Goal: Task Accomplishment & Management: Manage account settings

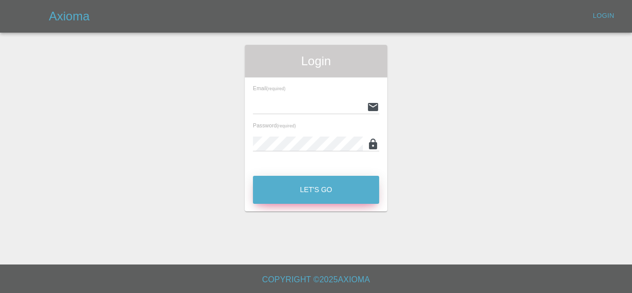
type input "kieron@ogpaintwork.uk"
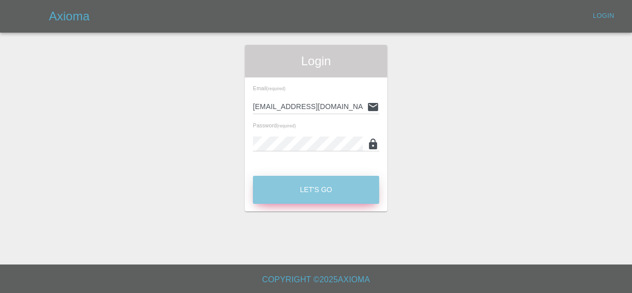
click at [302, 187] on button "Let's Go" at bounding box center [316, 190] width 126 height 28
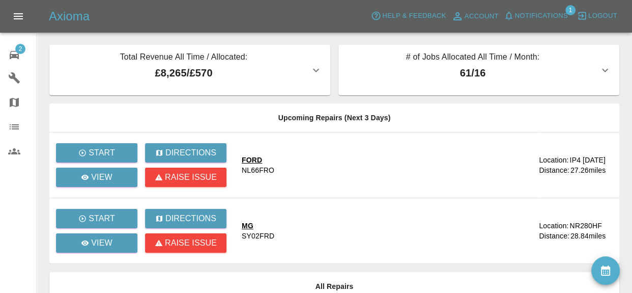
click at [545, 21] on span "Notifications" at bounding box center [541, 16] width 53 height 12
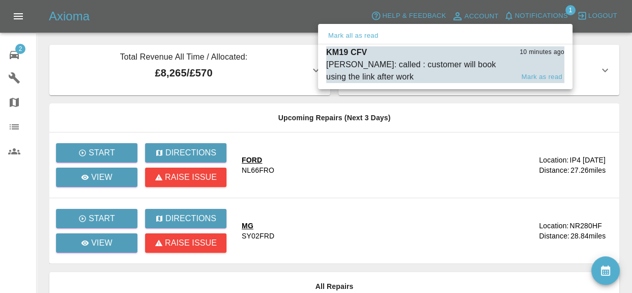
click at [478, 62] on div "Castro: called : customer will book using the link after work" at bounding box center [419, 71] width 187 height 24
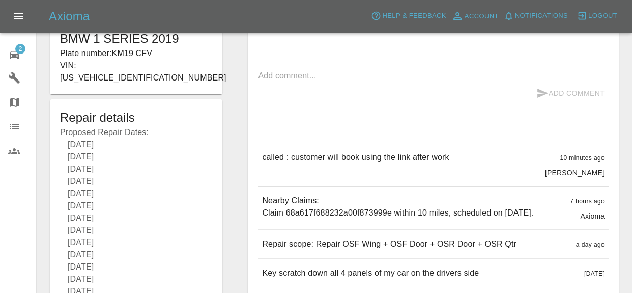
scroll to position [161, 0]
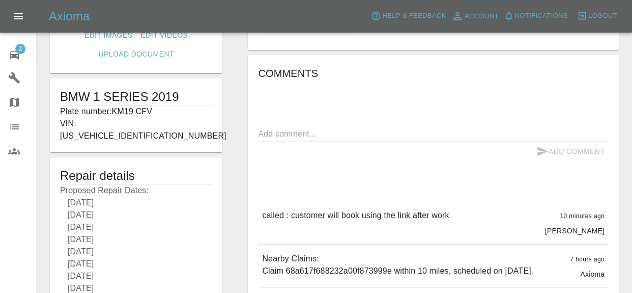
click at [15, 57] on icon at bounding box center [14, 55] width 9 height 8
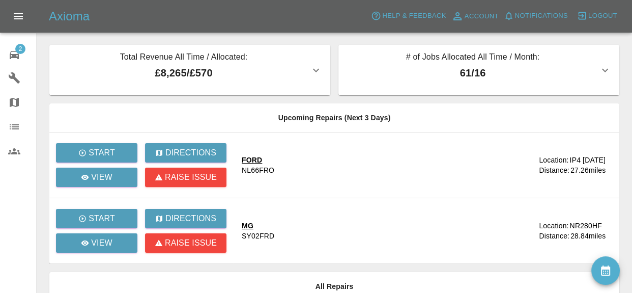
scroll to position [131, 0]
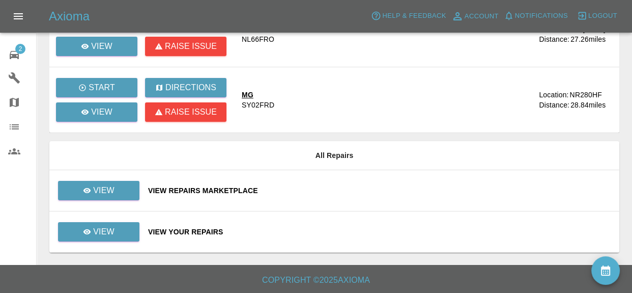
click at [214, 187] on div "View Repairs Marketplace" at bounding box center [379, 190] width 463 height 10
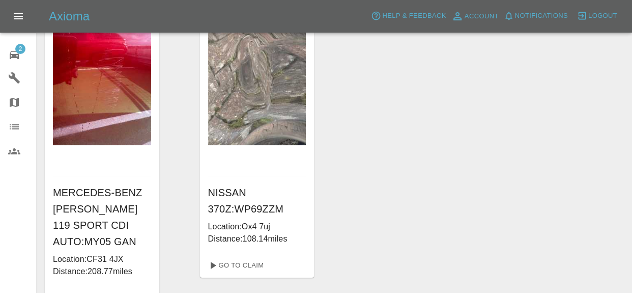
scroll to position [87, 0]
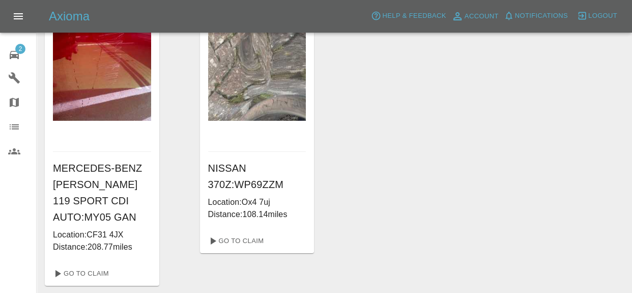
click at [27, 53] on div "2" at bounding box center [22, 53] width 29 height 15
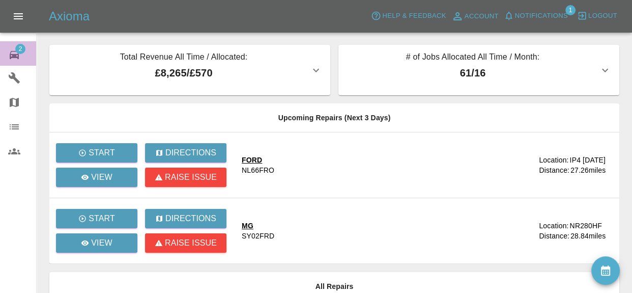
click at [23, 49] on span "2" at bounding box center [20, 49] width 10 height 10
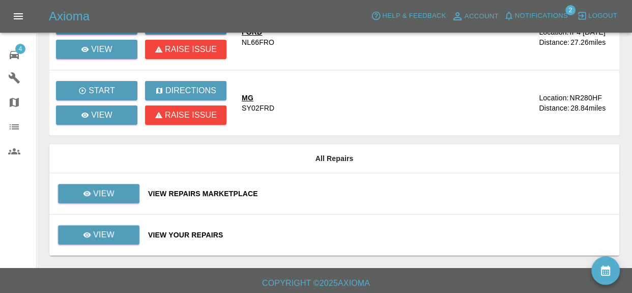
scroll to position [131, 0]
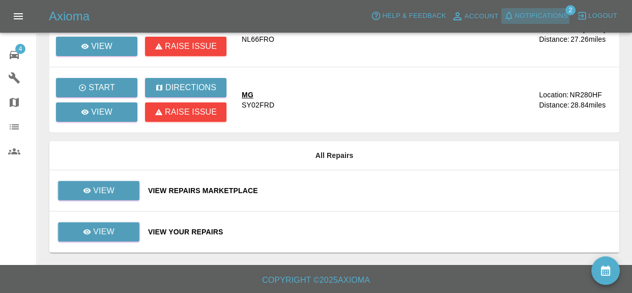
click at [531, 18] on span "Notifications" at bounding box center [541, 16] width 53 height 12
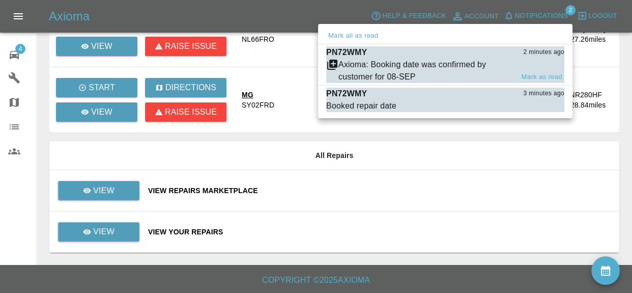
click at [464, 65] on div "Axioma: Booking date was confirmed by customer for 08-SEP" at bounding box center [426, 71] width 175 height 24
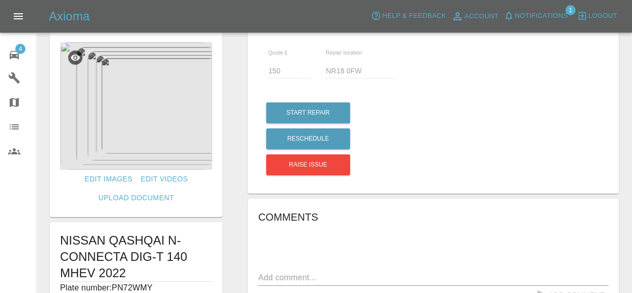
scroll to position [13, 0]
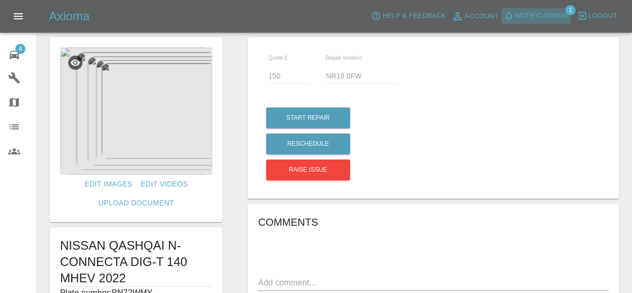
click at [548, 16] on span "Notifications" at bounding box center [541, 16] width 53 height 12
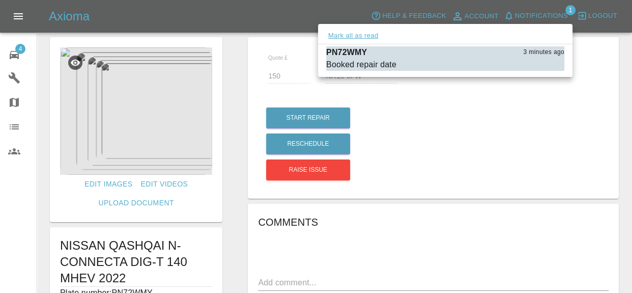
click at [364, 36] on button "Mark all as read" at bounding box center [353, 36] width 54 height 12
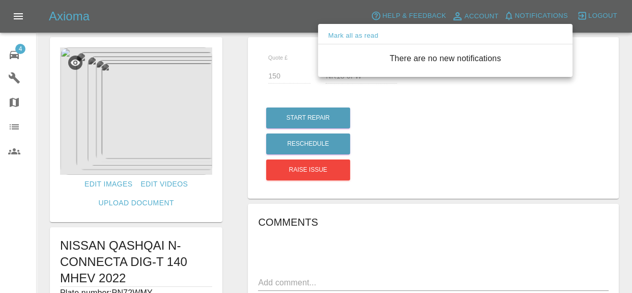
click at [446, 149] on div at bounding box center [316, 146] width 632 height 293
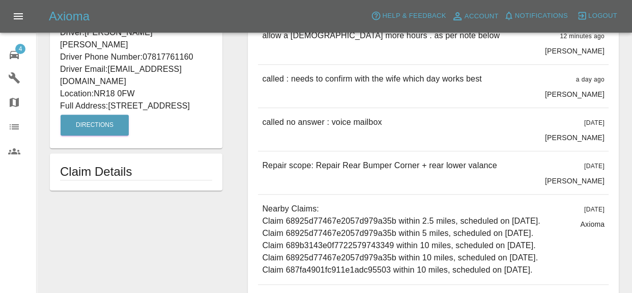
scroll to position [521, 0]
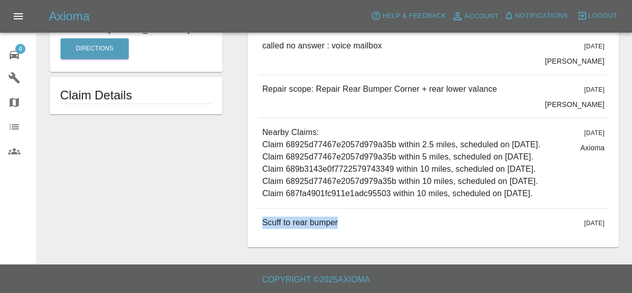
drag, startPoint x: 341, startPoint y: 229, endPoint x: 261, endPoint y: 226, distance: 79.5
click at [261, 226] on div "Scuff to rear bumper [DATE]" at bounding box center [433, 222] width 351 height 29
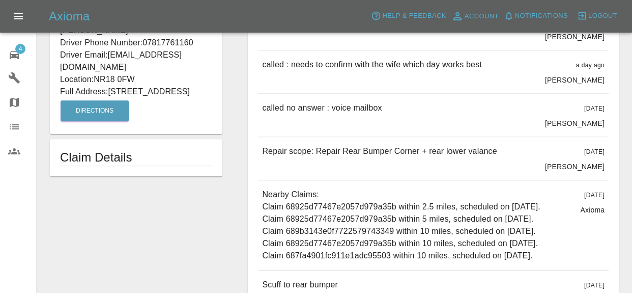
click at [441, 157] on div "Repair scope: Repair Rear Bumper Corner + rear lower valance" at bounding box center [379, 158] width 235 height 26
drag, startPoint x: 497, startPoint y: 152, endPoint x: 262, endPoint y: 152, distance: 235.2
click at [262, 152] on div "Repair scope: Repair Rear Bumper Corner + rear lower valance [DATE] [PERSON_NAM…" at bounding box center [433, 158] width 351 height 43
copy p "Repair scope: Repair Rear Bumper Corner + rear lower valance"
click at [314, 166] on div "Repair scope: Repair Rear Bumper Corner + rear lower valance" at bounding box center [379, 158] width 235 height 26
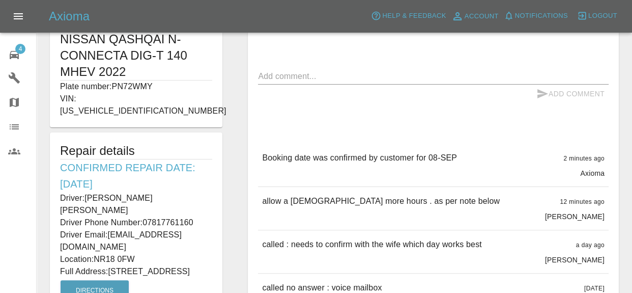
scroll to position [206, 0]
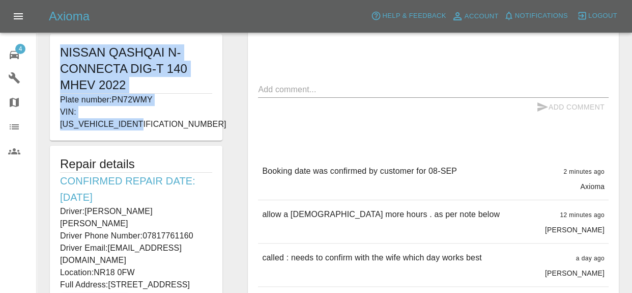
drag, startPoint x: 62, startPoint y: 47, endPoint x: 161, endPoint y: 110, distance: 118.1
click at [161, 109] on div "NISSAN QASHQAI N-CONNECTA DIG-T 140 MHEV 2022 Plate number: PN72WMY VIN: [US_VE…" at bounding box center [136, 87] width 173 height 106
copy div "NISSAN QASHQAI N-CONNECTA DIG-T 140 MHEV 2022 Plate number: PN72WMY VIN: [US_VE…"
drag, startPoint x: 63, startPoint y: 168, endPoint x: 150, endPoint y: 262, distance: 128.3
click at [149, 262] on div "Repair details Confirmed Repair Date: [DATE] Driver: [PERSON_NAME] [PERSON_NAME…" at bounding box center [136, 236] width 173 height 181
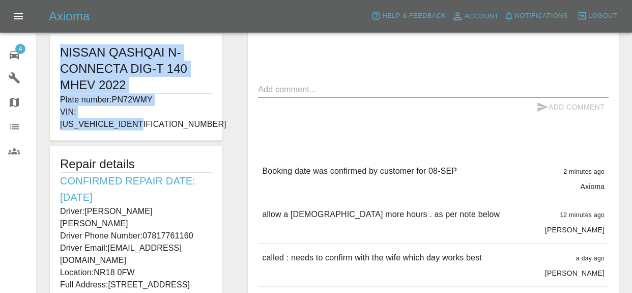
copy div "Confirmed Repair Date: [DATE] Driver: [PERSON_NAME] [PERSON_NAME] Driver Phone …"
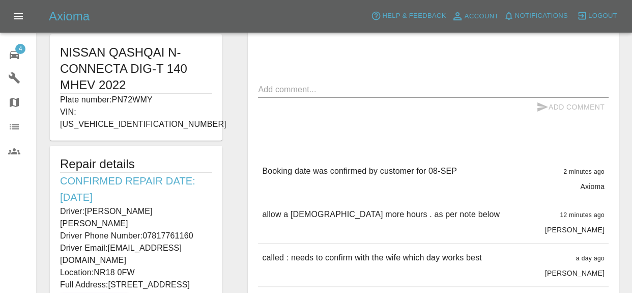
click at [223, 151] on form "Edit Images Edit Videos Upload Document NISSAN QASHQAI N-CONNECTA DIG-T 140 MHE…" at bounding box center [136, 106] width 183 height 525
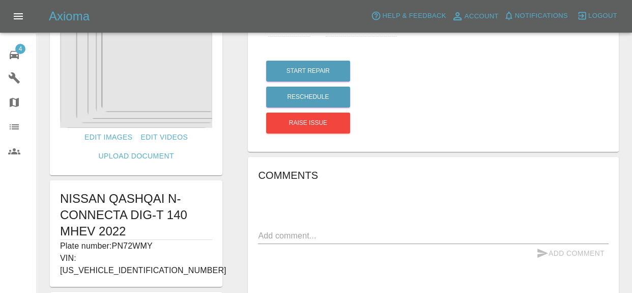
scroll to position [0, 0]
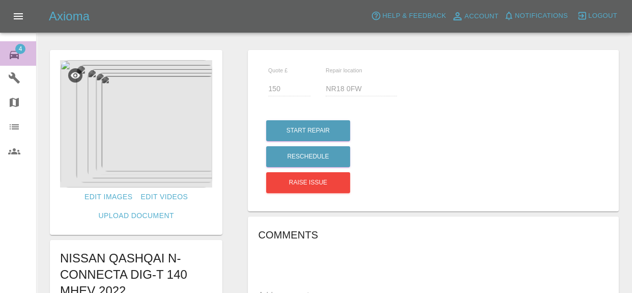
click at [13, 57] on icon at bounding box center [14, 55] width 9 height 8
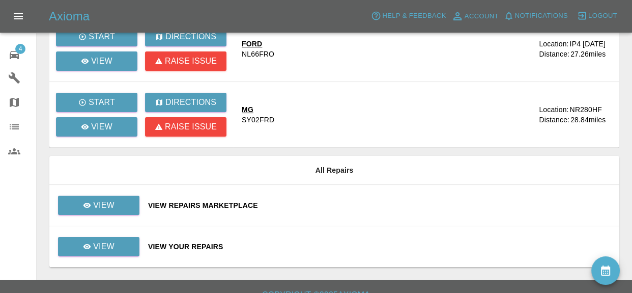
scroll to position [122, 0]
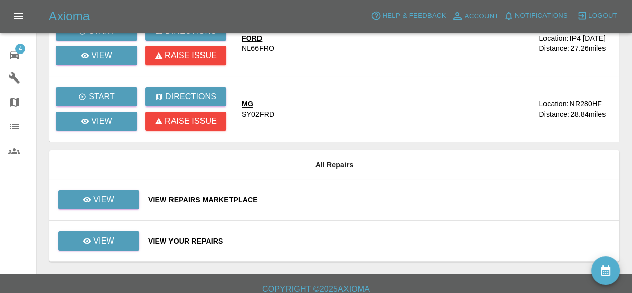
click at [200, 238] on div "View Your Repairs" at bounding box center [379, 241] width 463 height 10
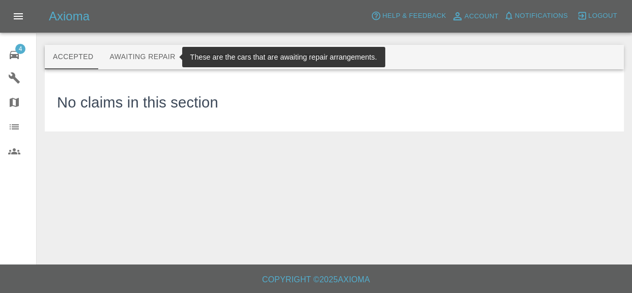
click at [156, 58] on button "Awaiting Repair" at bounding box center [142, 57] width 82 height 24
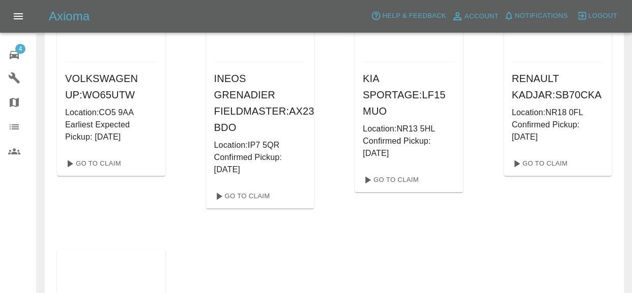
scroll to position [486, 0]
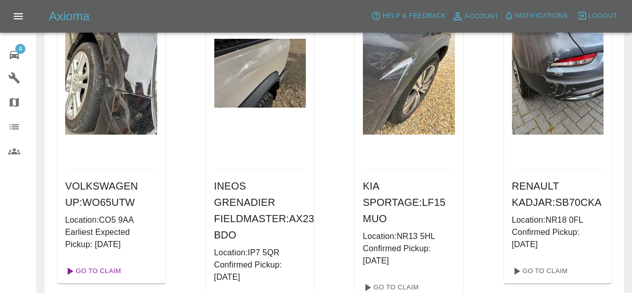
click at [108, 270] on link "Go To Claim" at bounding box center [92, 271] width 63 height 16
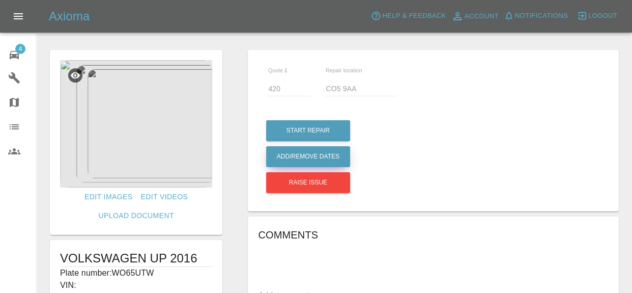
click at [314, 141] on button "Add/Remove Dates" at bounding box center [308, 130] width 84 height 21
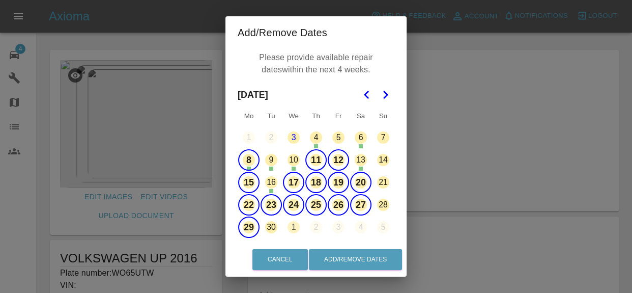
click at [247, 158] on button "8" at bounding box center [248, 159] width 21 height 21
click at [365, 265] on button "Add/Remove Dates" at bounding box center [355, 259] width 93 height 21
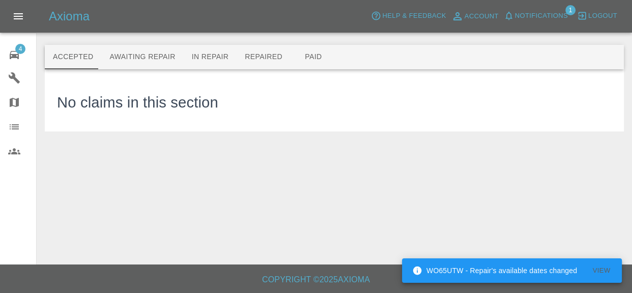
click at [535, 18] on span "Notifications" at bounding box center [541, 16] width 53 height 12
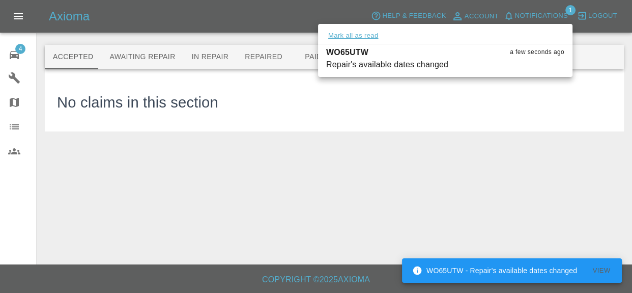
click at [372, 38] on button "Mark all as read" at bounding box center [353, 36] width 54 height 12
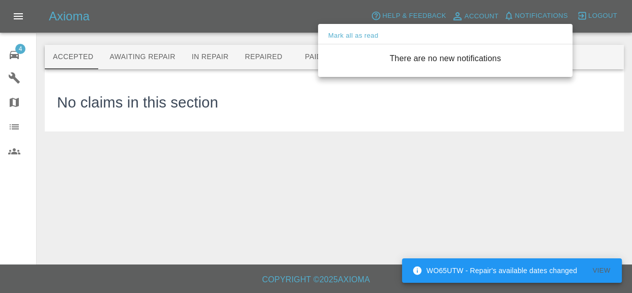
click at [273, 18] on div at bounding box center [316, 146] width 632 height 293
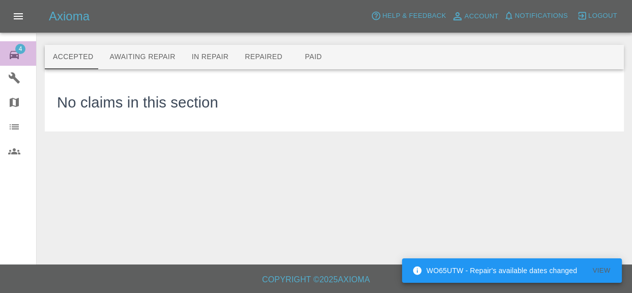
click at [25, 59] on div "4" at bounding box center [22, 53] width 29 height 15
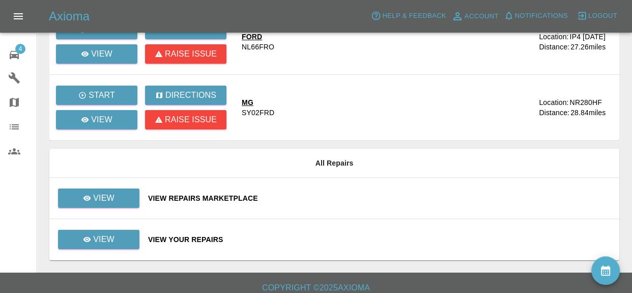
scroll to position [131, 0]
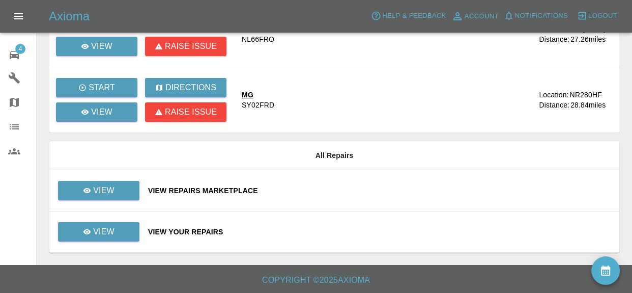
click at [198, 230] on div "View Your Repairs" at bounding box center [379, 232] width 463 height 10
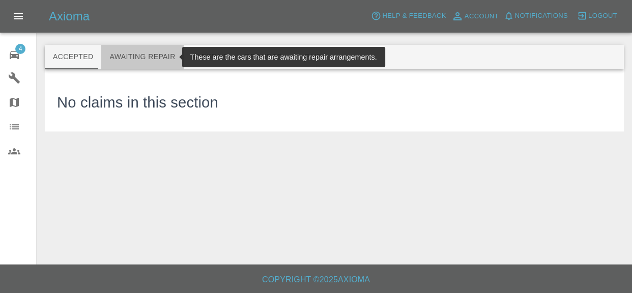
click at [143, 50] on button "Awaiting Repair" at bounding box center [142, 57] width 82 height 24
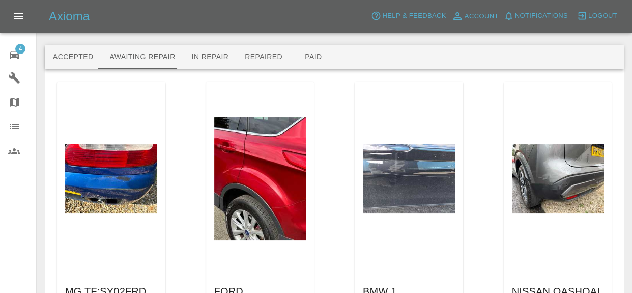
scroll to position [156, 0]
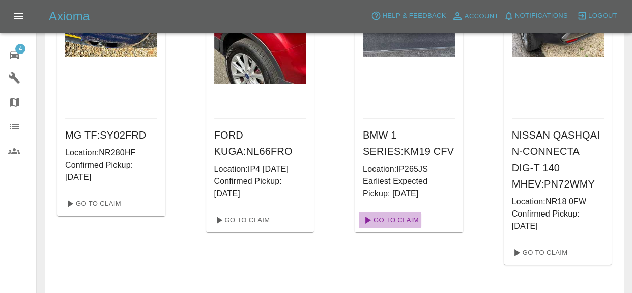
click at [398, 221] on link "Go To Claim" at bounding box center [390, 220] width 63 height 16
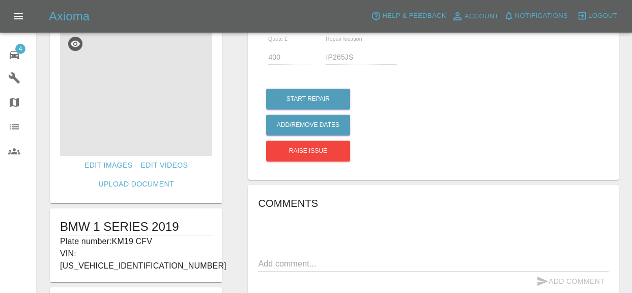
scroll to position [26, 0]
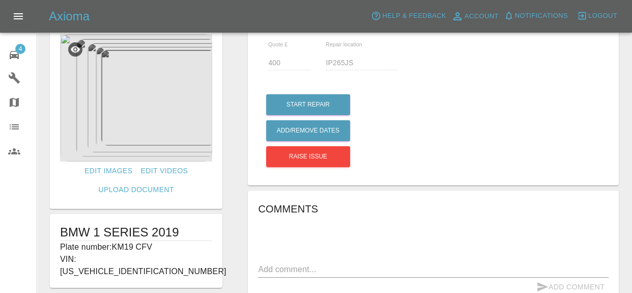
click at [27, 53] on div "4" at bounding box center [22, 53] width 29 height 15
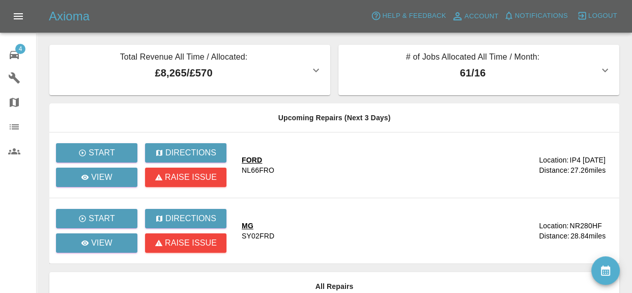
click at [318, 72] on icon "button" at bounding box center [316, 70] width 12 height 12
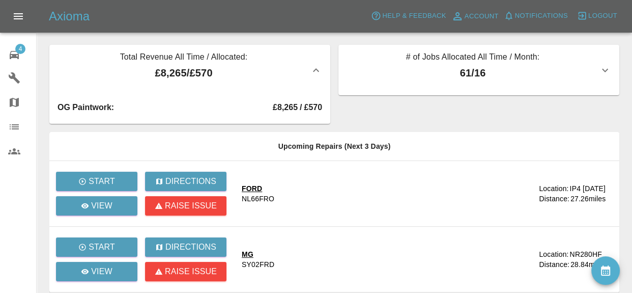
drag, startPoint x: 317, startPoint y: 72, endPoint x: 412, endPoint y: 94, distance: 97.7
click at [317, 73] on icon "button" at bounding box center [316, 70] width 12 height 12
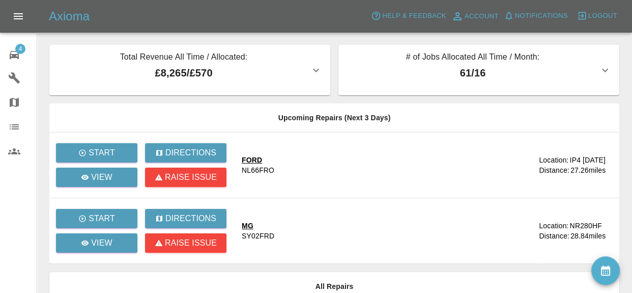
click at [429, 84] on div "# of Jobs Allocated All Time / Month: 61 / 16" at bounding box center [473, 70] width 253 height 38
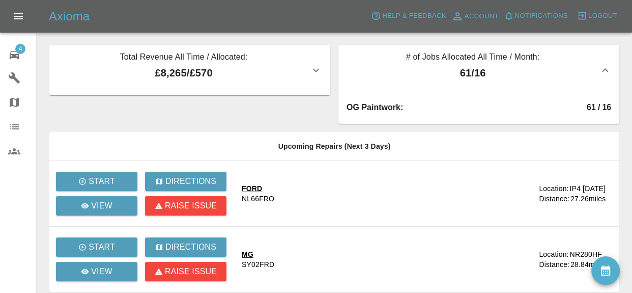
drag, startPoint x: 428, startPoint y: 79, endPoint x: 279, endPoint y: 77, distance: 149.2
click at [427, 79] on p "61 / 16" at bounding box center [473, 72] width 253 height 15
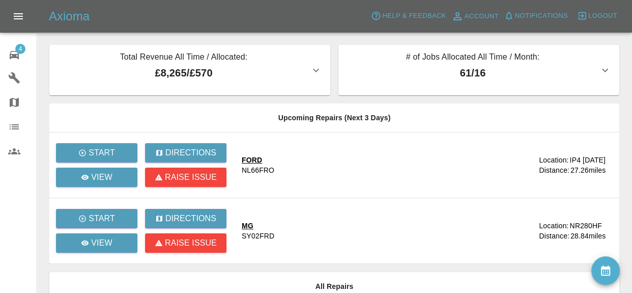
click at [255, 78] on p "£8,265 / £570" at bounding box center [184, 72] width 253 height 15
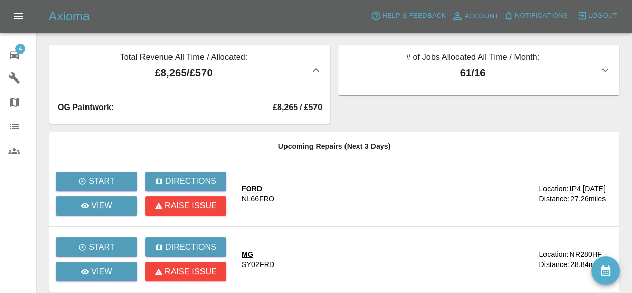
click at [254, 78] on p "£8,265 / £570" at bounding box center [184, 72] width 253 height 15
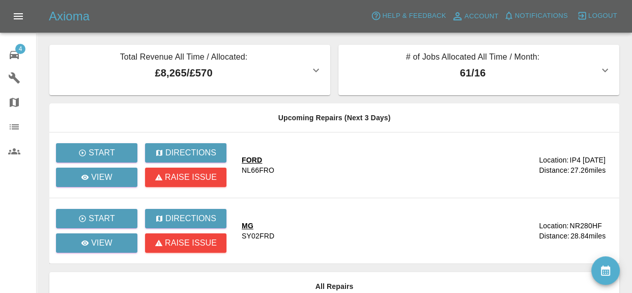
click at [23, 50] on span "4" at bounding box center [20, 49] width 10 height 10
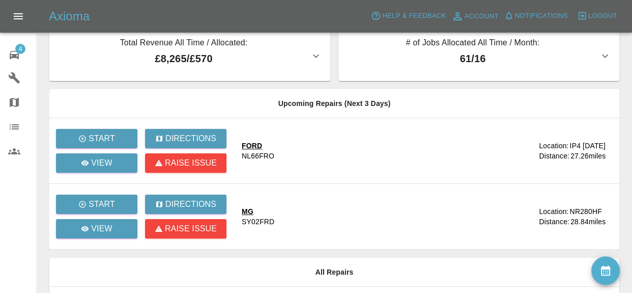
scroll to position [91, 0]
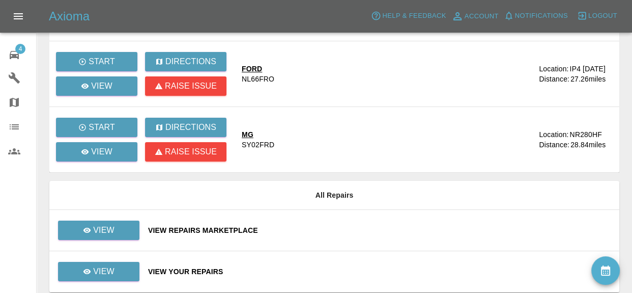
click at [231, 231] on div "View Repairs Marketplace" at bounding box center [379, 230] width 463 height 10
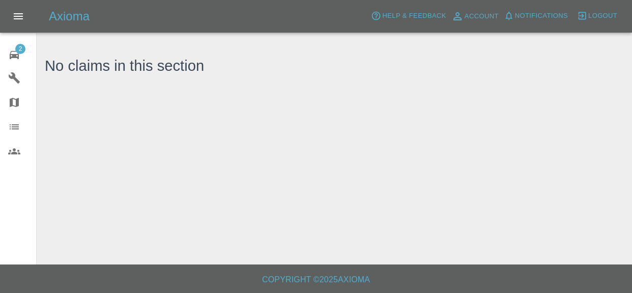
click at [29, 53] on div "2" at bounding box center [22, 53] width 29 height 15
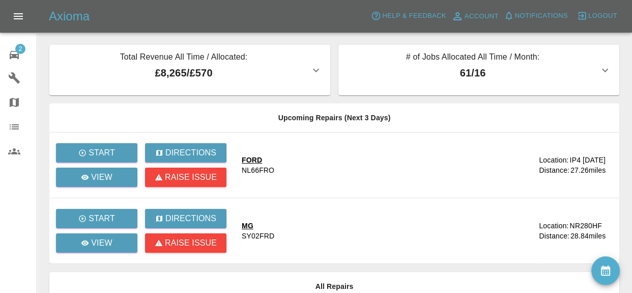
click at [393, 247] on td "MG SY02FRD" at bounding box center [387, 231] width 306 height 66
